Goal: Communication & Community: Answer question/provide support

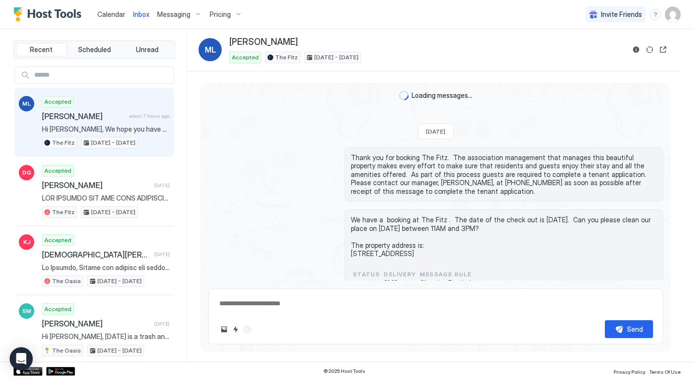
type textarea "*"
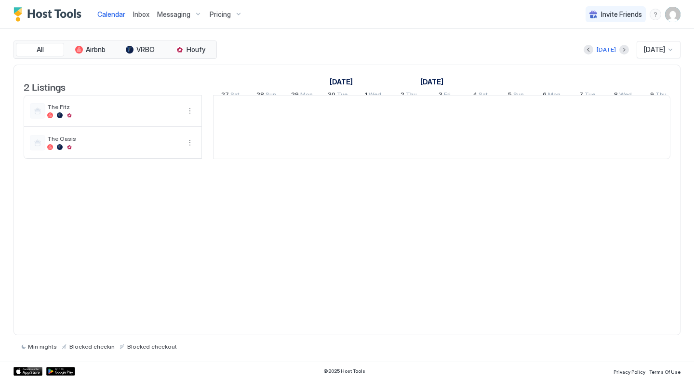
scroll to position [0, 535]
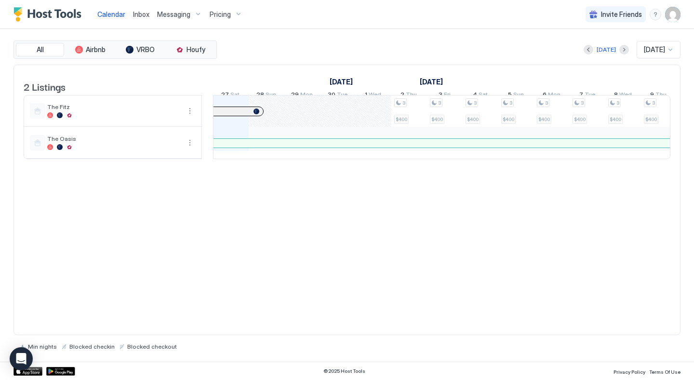
click at [139, 19] on div "Inbox" at bounding box center [141, 14] width 24 height 18
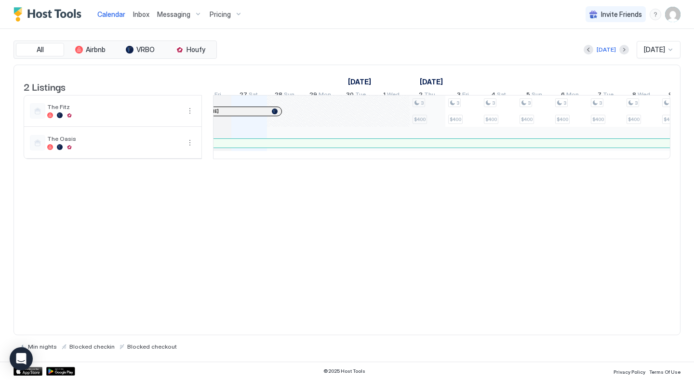
scroll to position [0, 483]
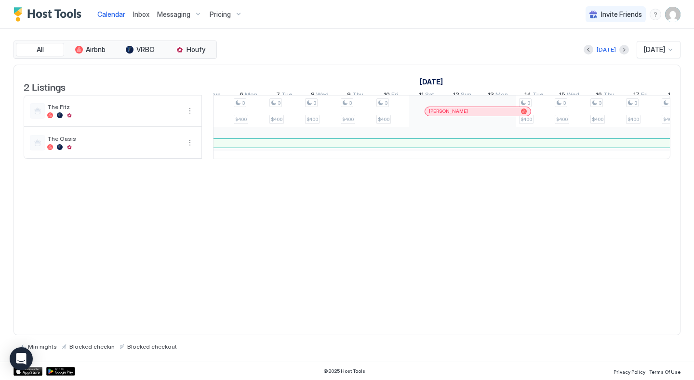
click at [139, 14] on span "Inbox" at bounding box center [141, 14] width 16 height 8
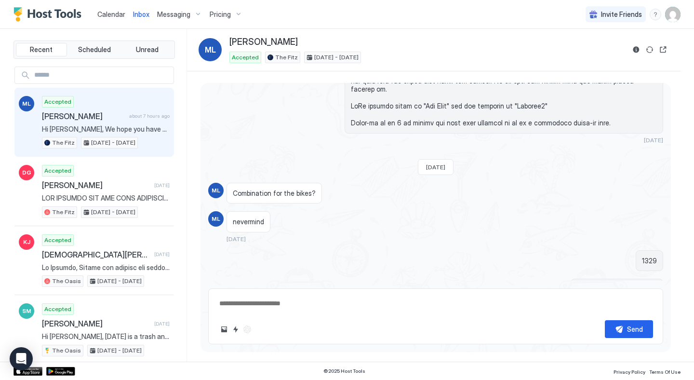
type textarea "*"
